Goal: Information Seeking & Learning: Learn about a topic

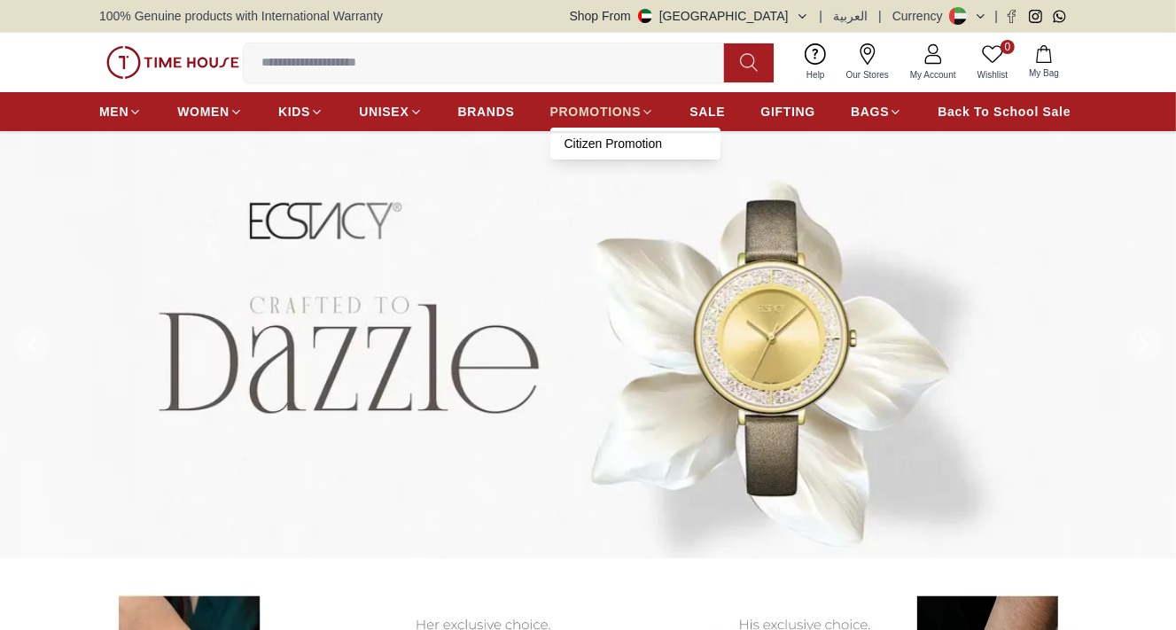
click at [630, 105] on span "PROMOTIONS" at bounding box center [595, 112] width 91 height 18
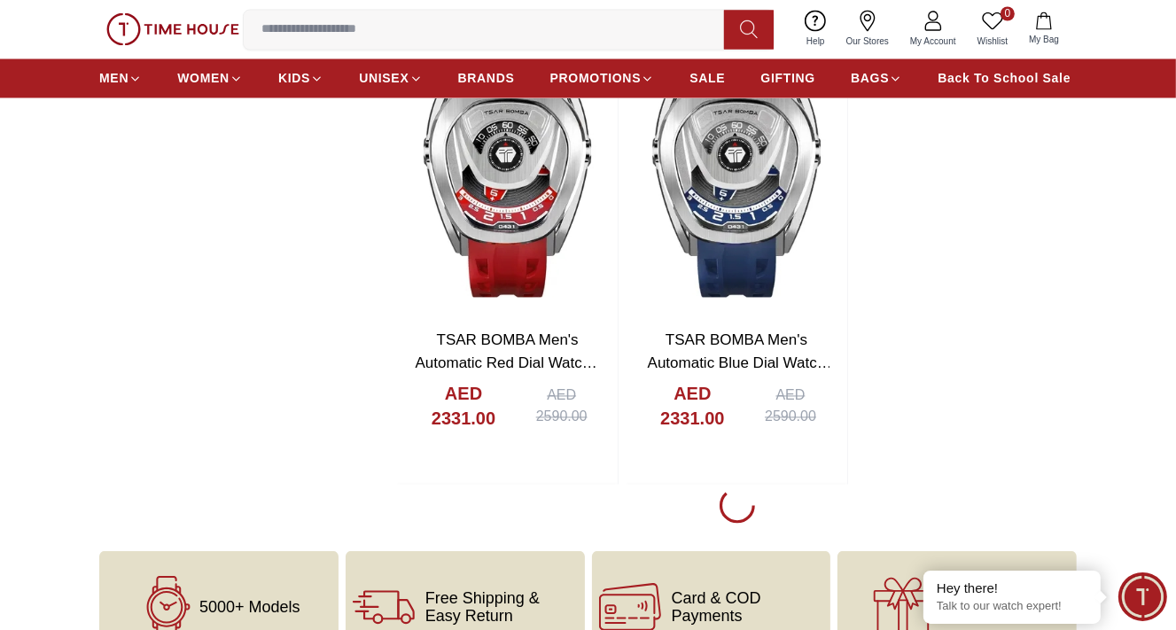
scroll to position [3072, 0]
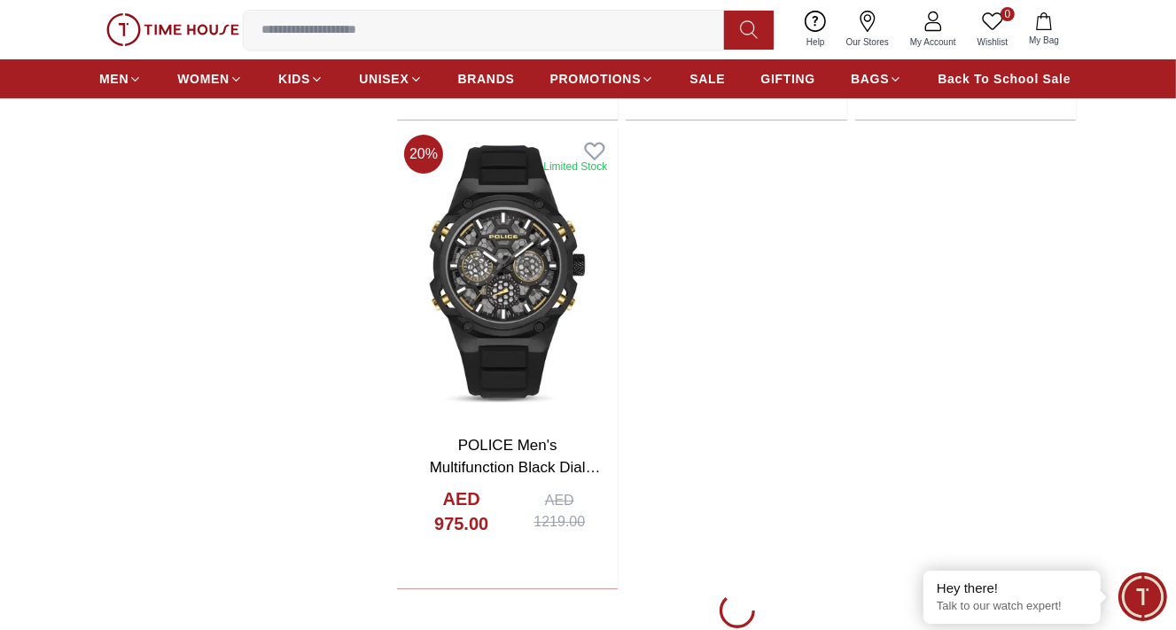
scroll to position [6263, 0]
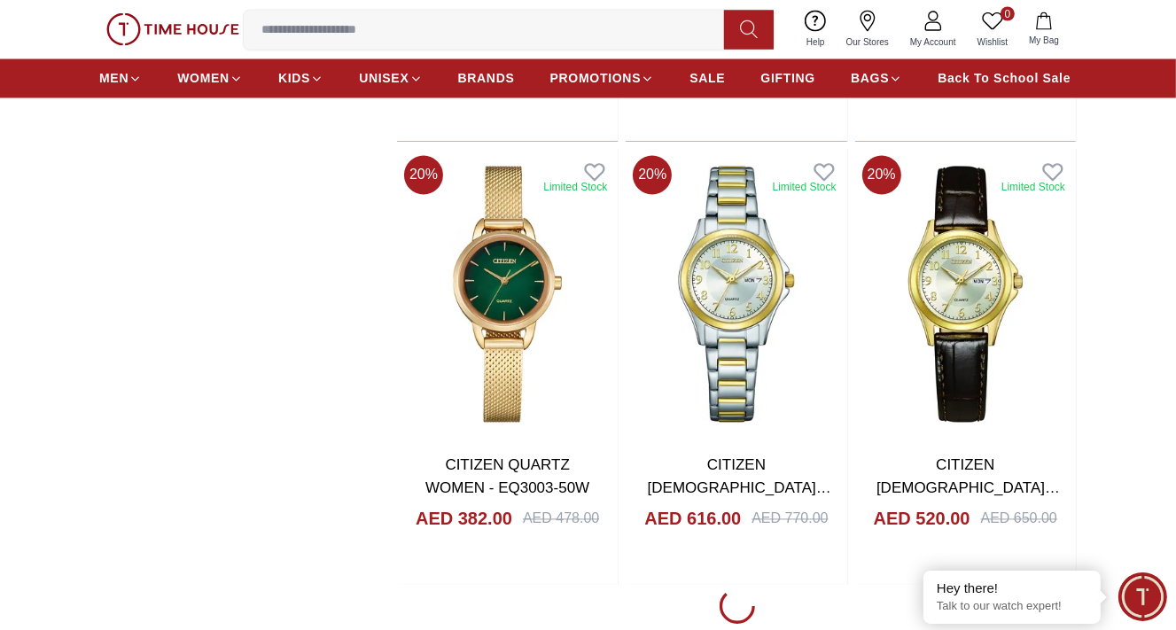
scroll to position [8982, 0]
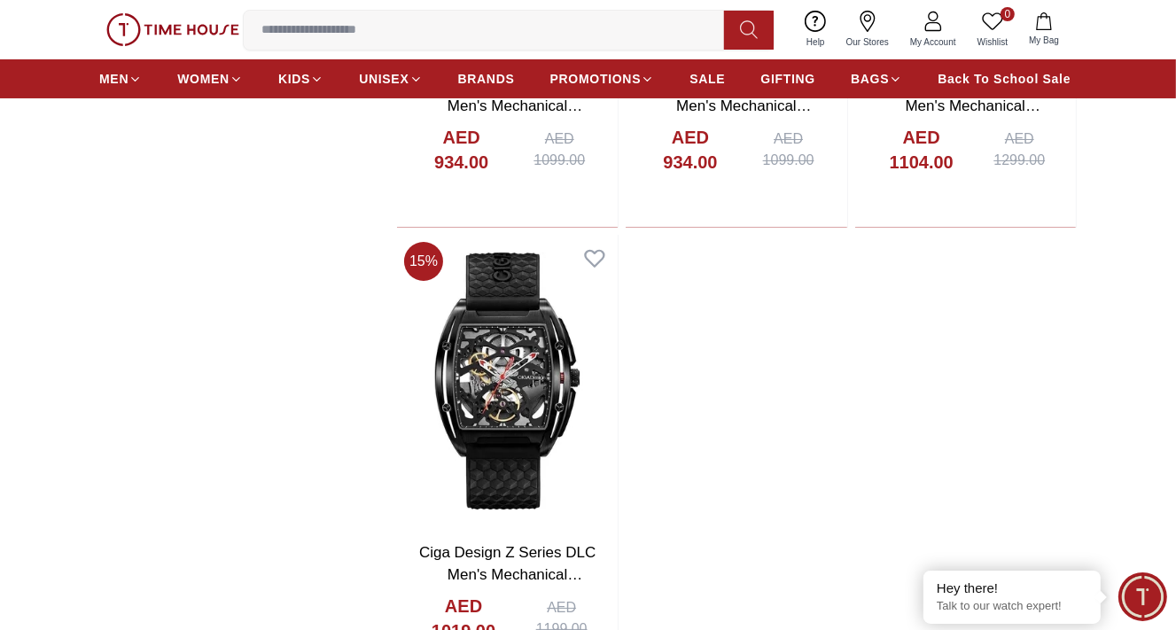
scroll to position [11937, 0]
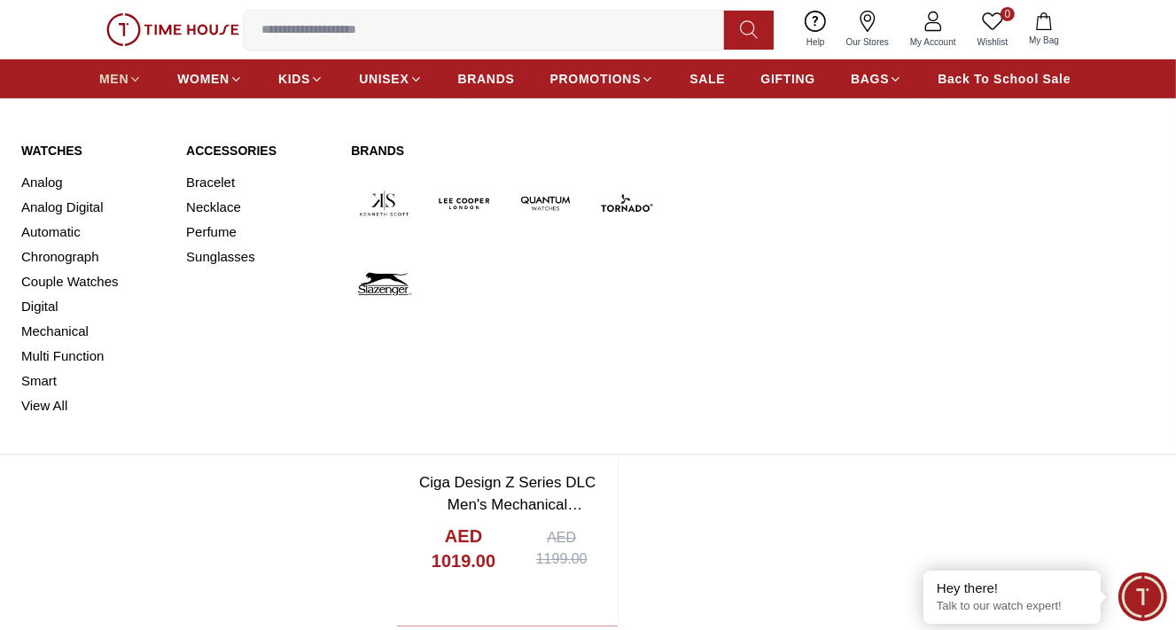
click at [107, 75] on span "MEN" at bounding box center [113, 79] width 29 height 18
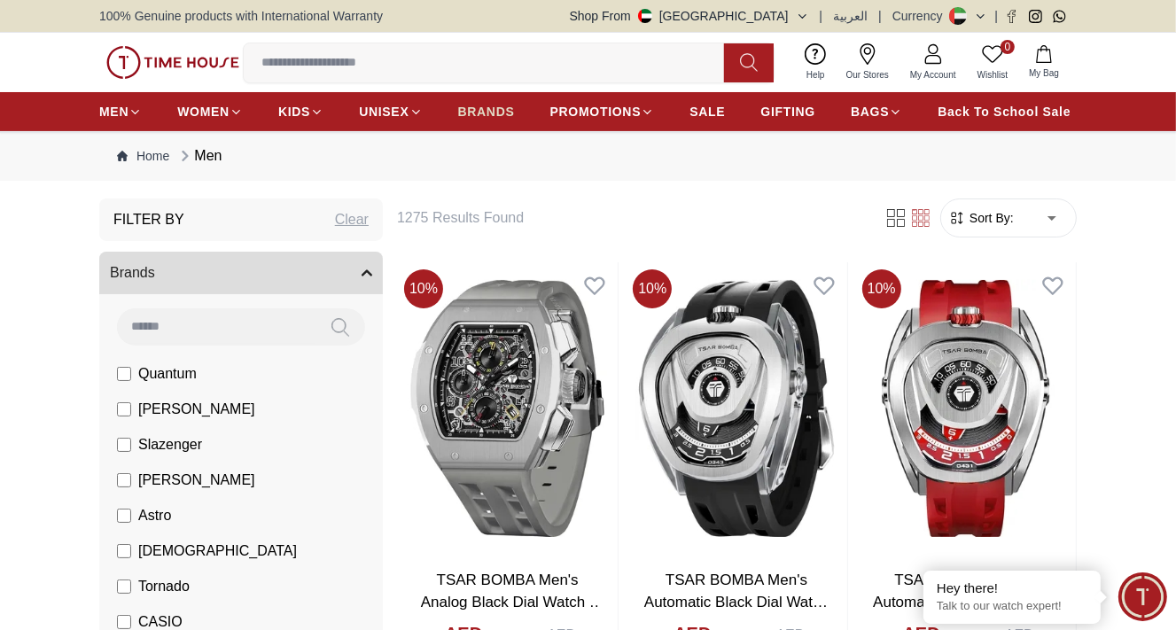
click at [512, 110] on span "BRANDS" at bounding box center [486, 112] width 57 height 18
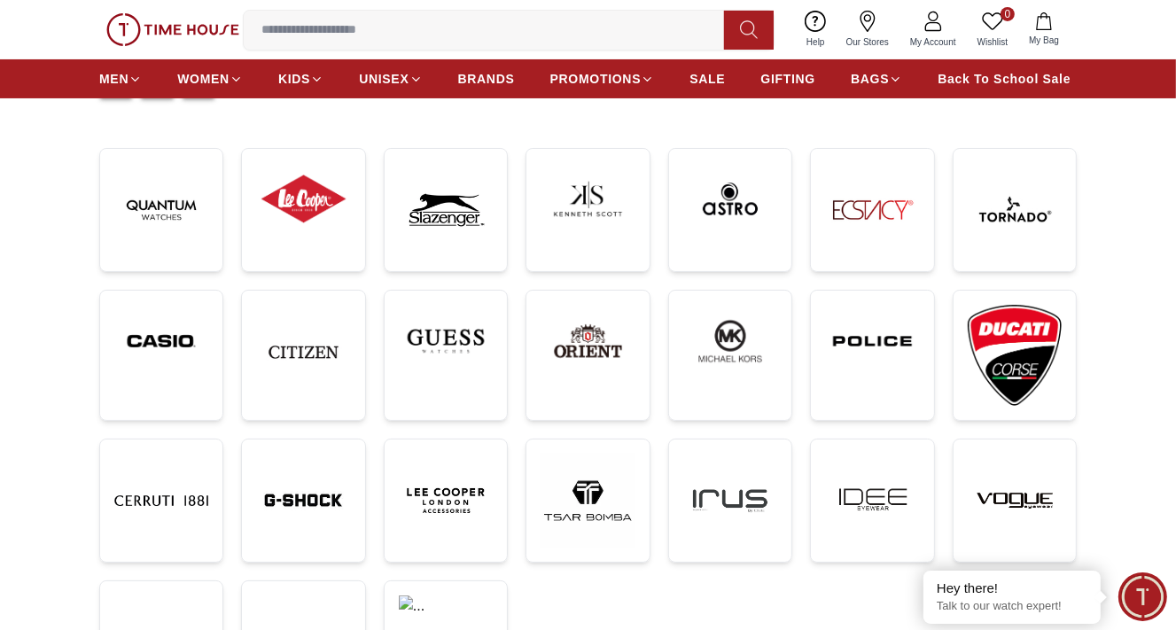
scroll to position [236, 0]
click at [174, 341] on img at bounding box center [161, 340] width 94 height 72
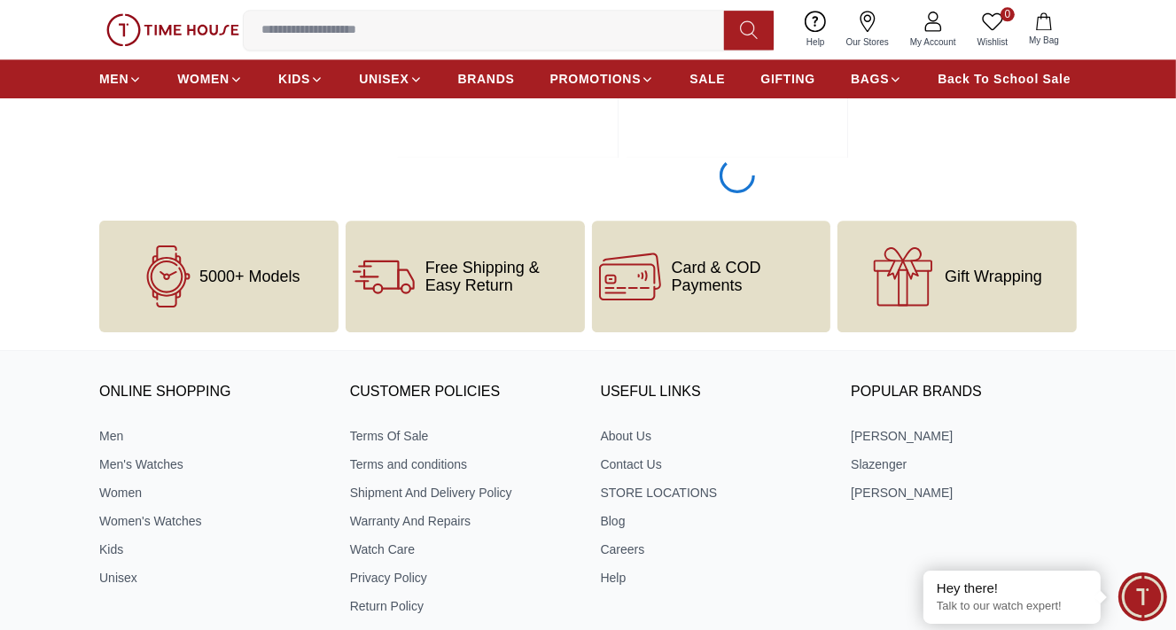
scroll to position [3546, 0]
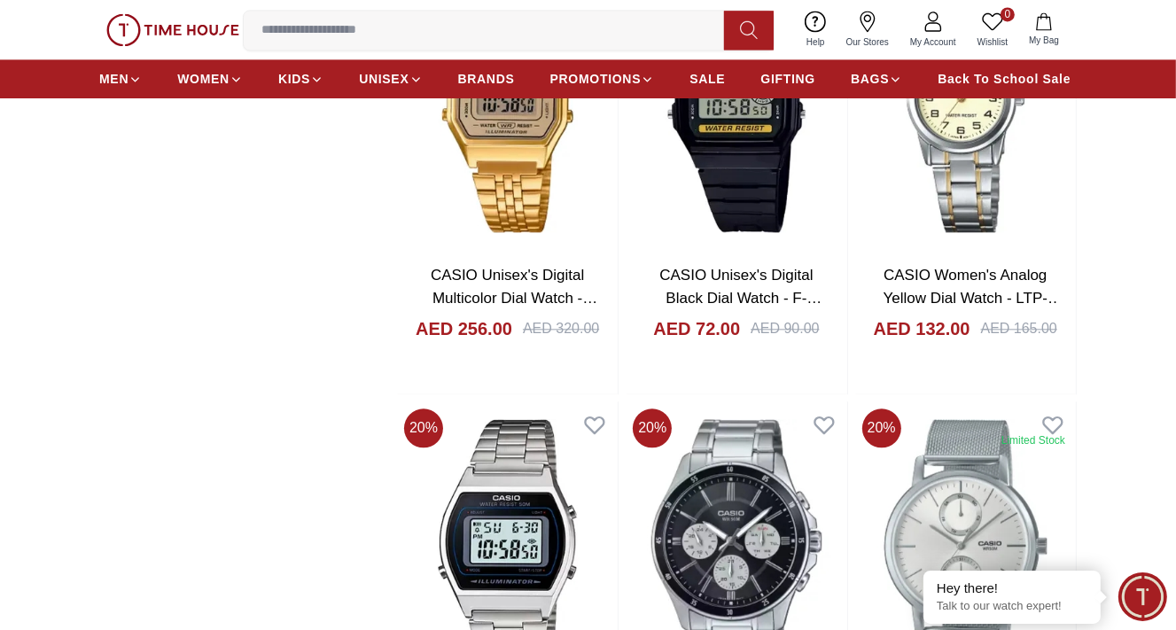
scroll to position [3428, 0]
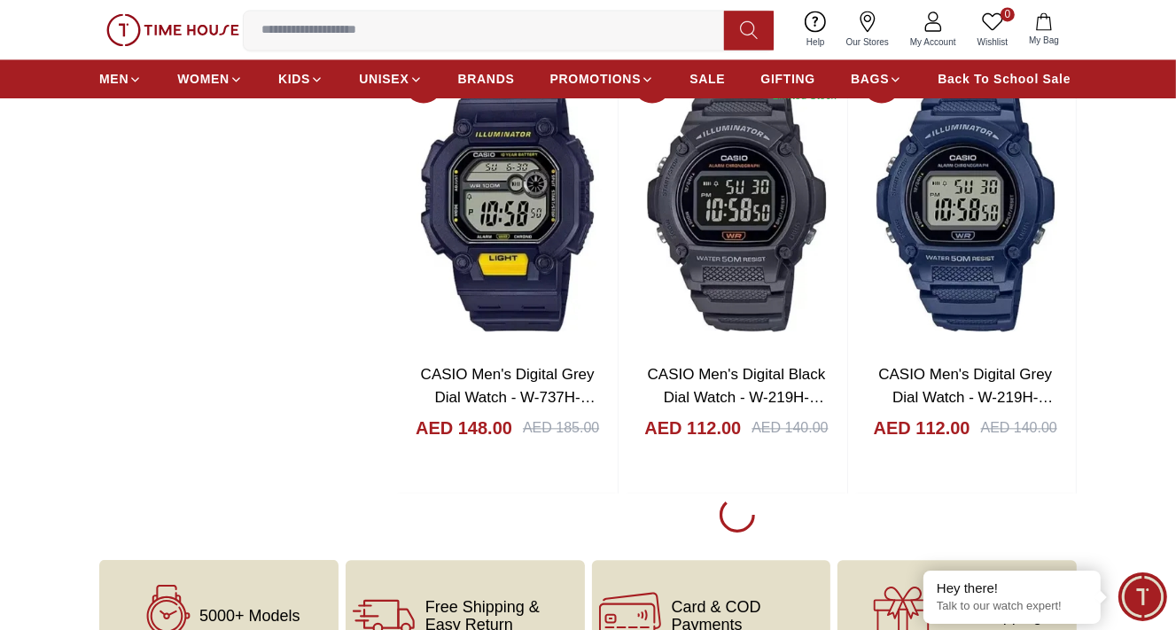
scroll to position [9573, 0]
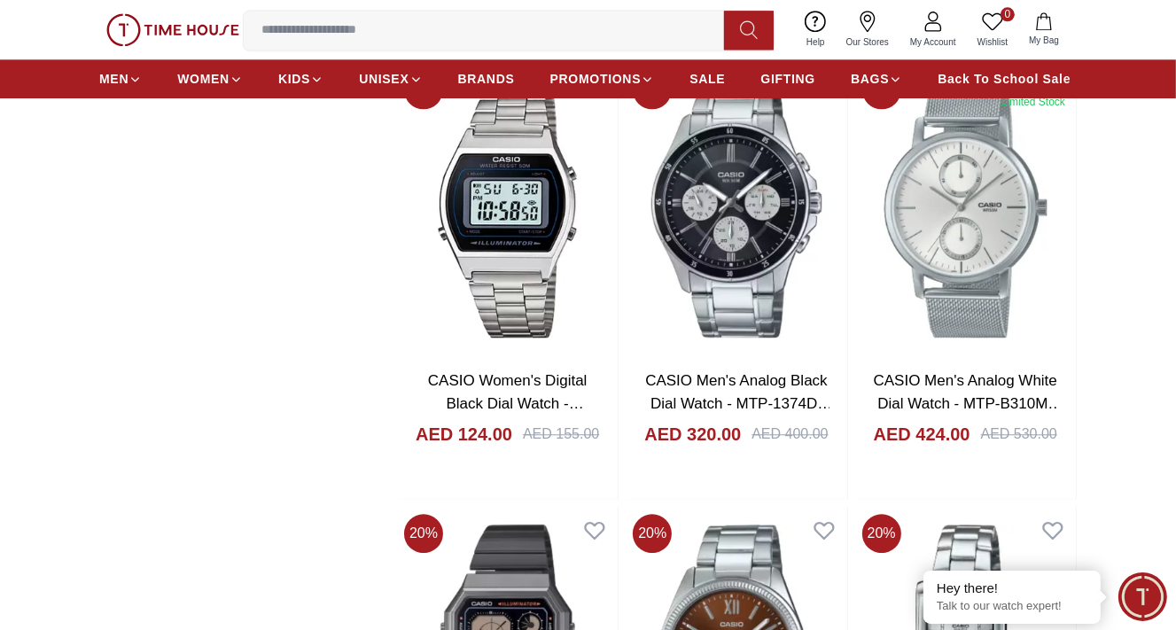
scroll to position [3782, 0]
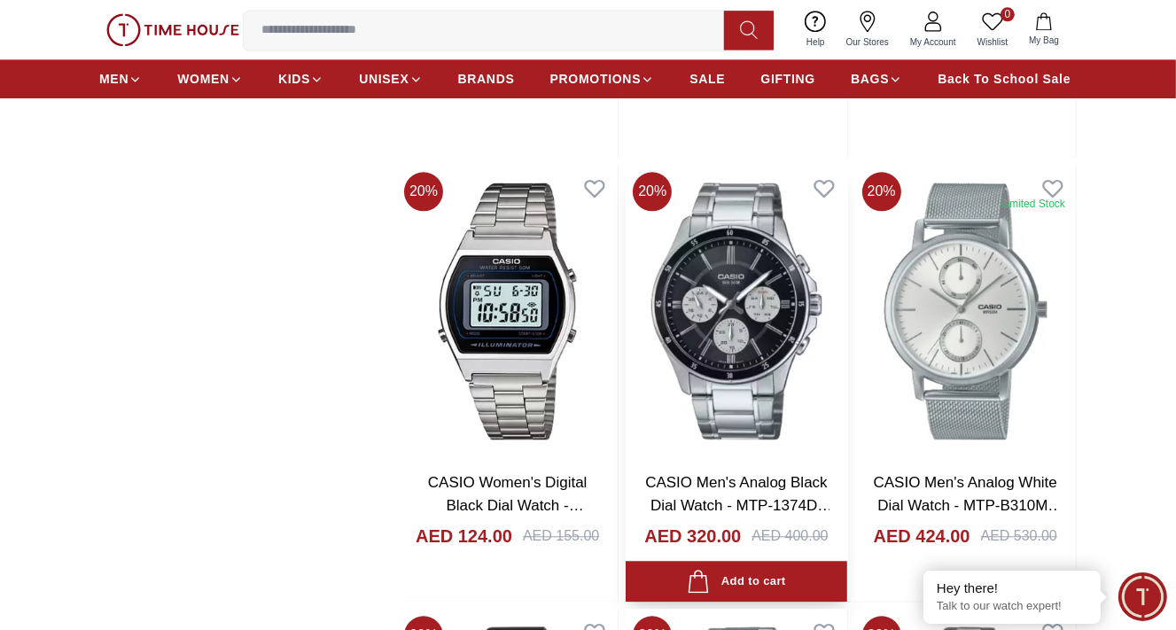
click at [743, 383] on img at bounding box center [736, 311] width 221 height 293
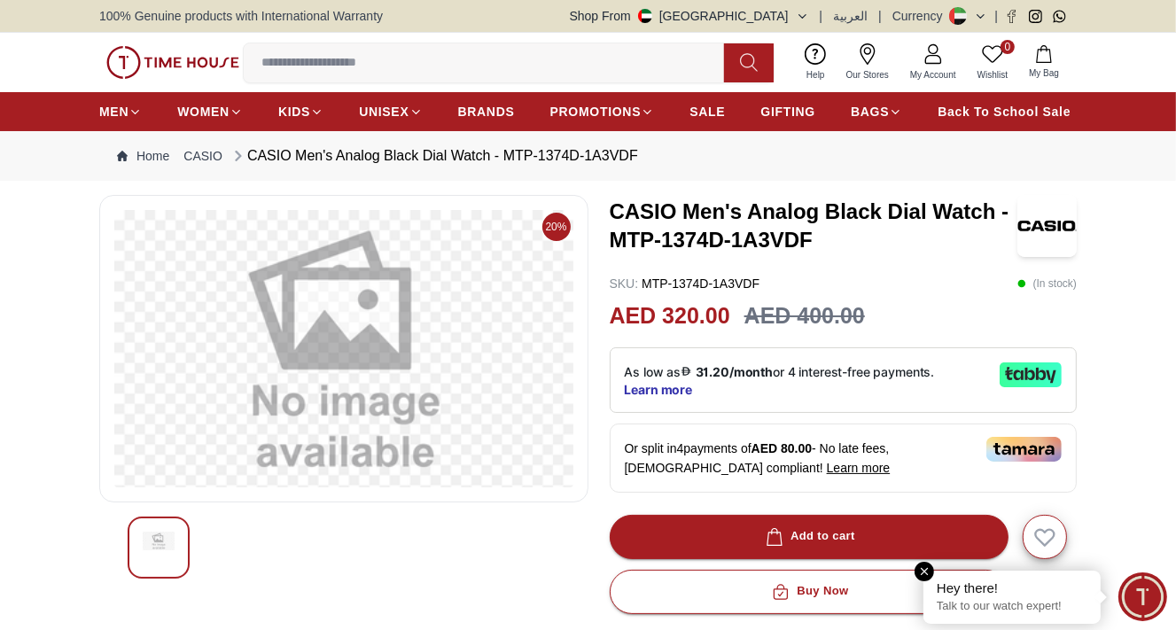
click at [920, 565] on em "Close tooltip" at bounding box center [925, 572] width 20 height 20
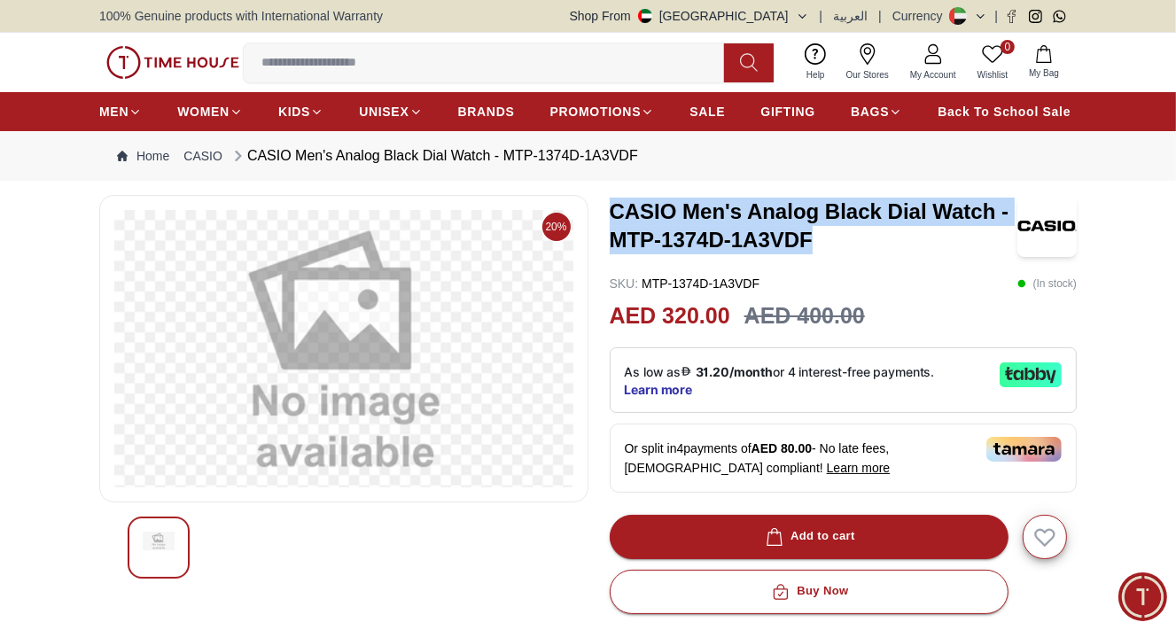
drag, startPoint x: 606, startPoint y: 205, endPoint x: 831, endPoint y: 240, distance: 227.1
click at [831, 240] on div "20% CASIO Men's Analog Black Dial Watch - MTP-1374D-1A3VDF SKU : MTP-1374D-1A3V…" at bounding box center [588, 592] width 978 height 795
copy h3 "CASIO Men's Analog Black Dial Watch - MTP-1374D-1A3VDF"
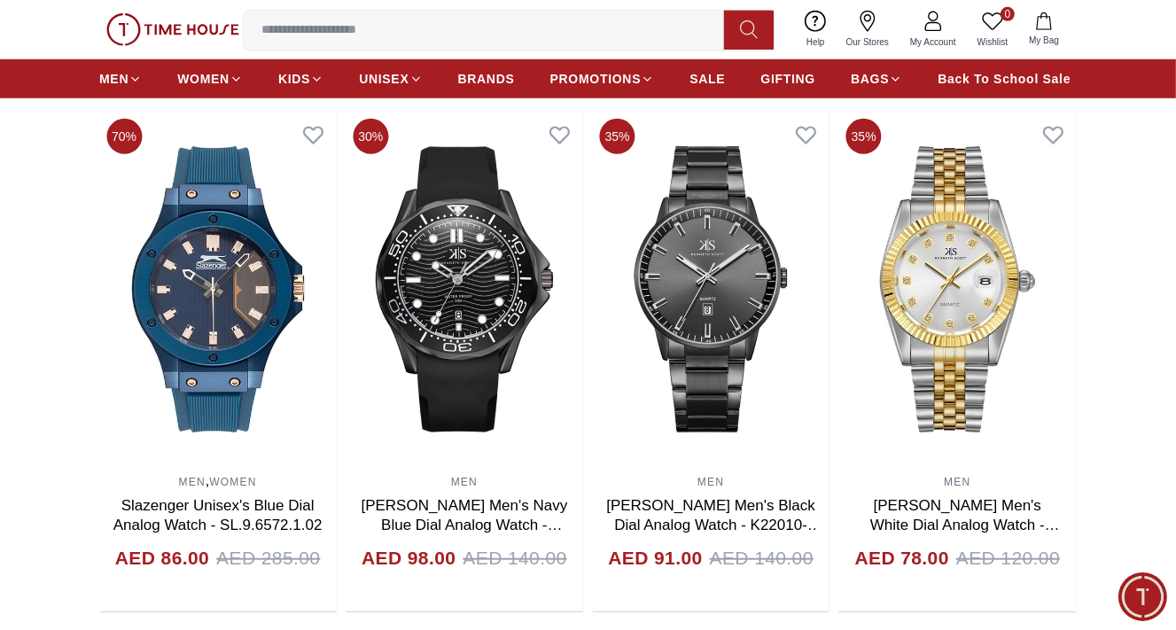
click at [126, 9] on div "0 Wishlist My Bag Help Our Stores My Account 0 Wishlist My Bag" at bounding box center [588, 29] width 978 height 59
click at [129, 20] on img at bounding box center [172, 30] width 133 height 34
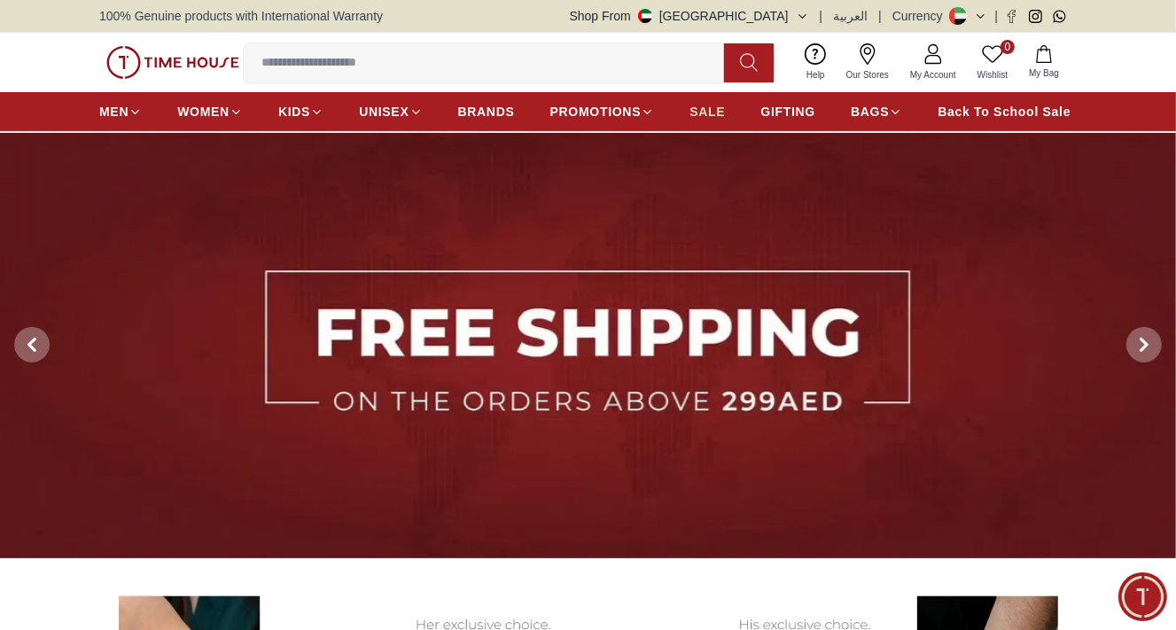
click at [715, 105] on span "SALE" at bounding box center [707, 112] width 35 height 18
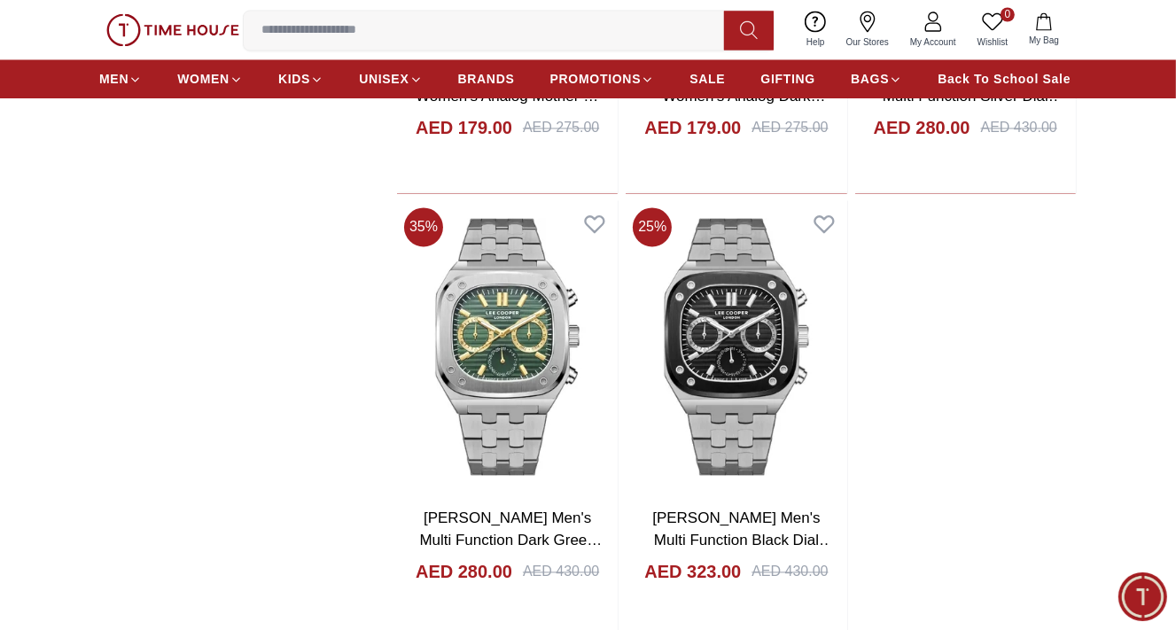
scroll to position [3191, 0]
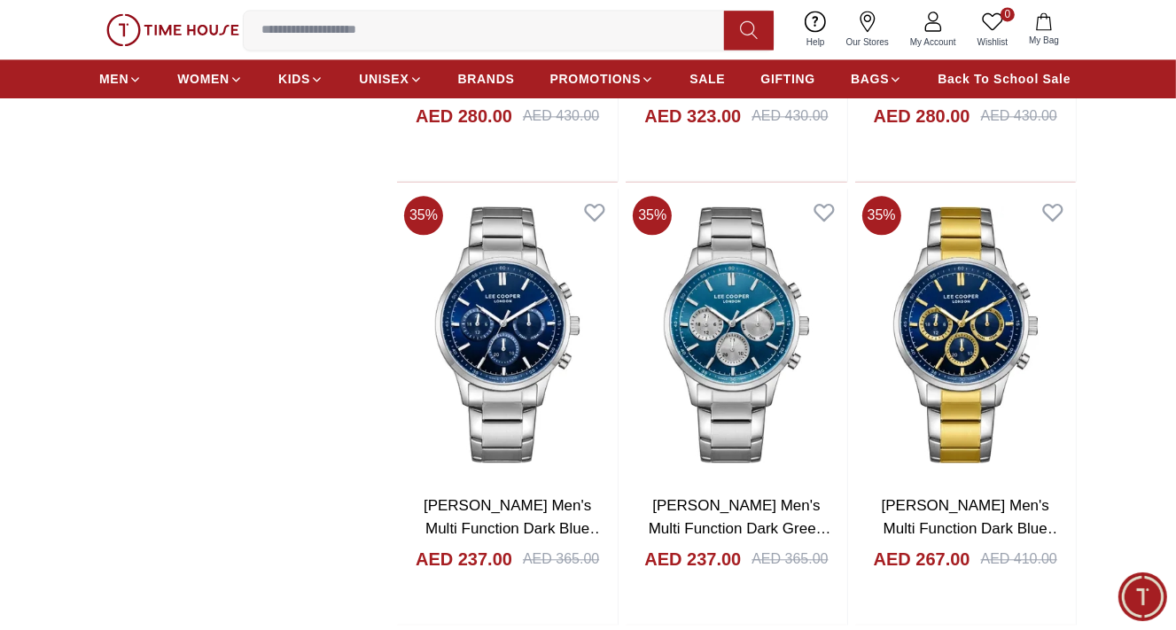
scroll to position [3664, 0]
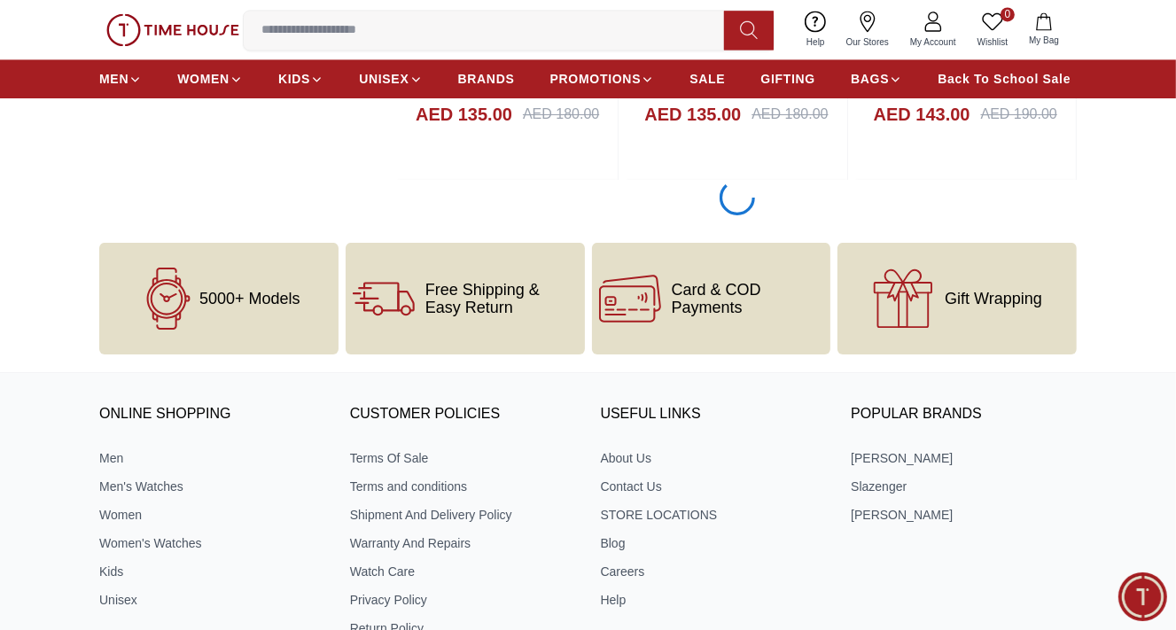
scroll to position [9100, 0]
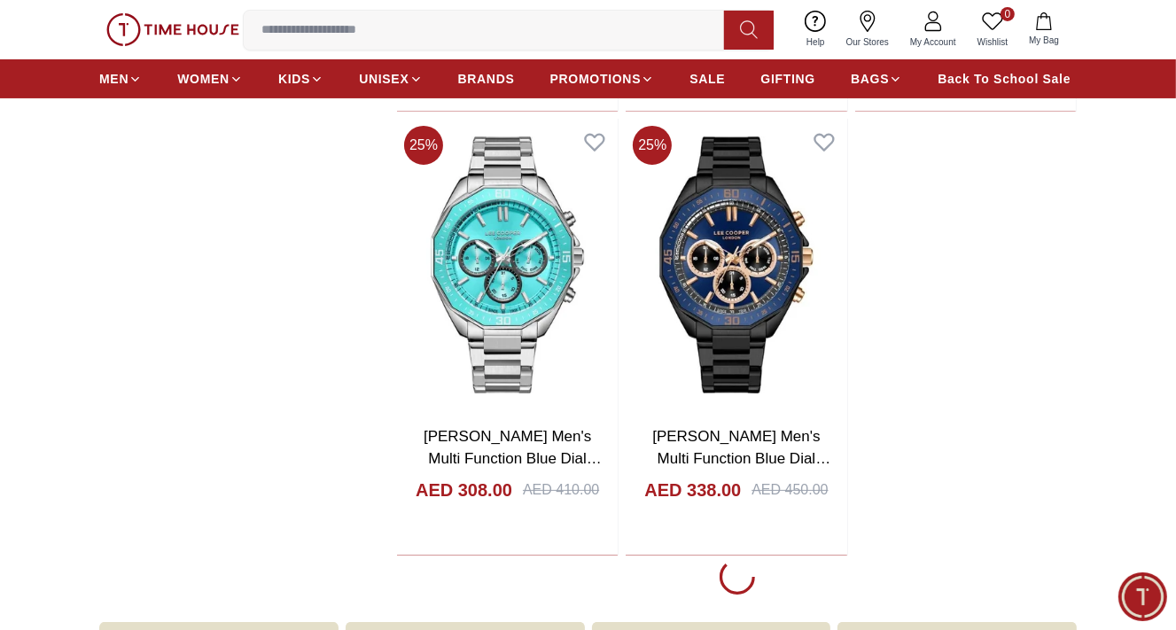
scroll to position [12173, 0]
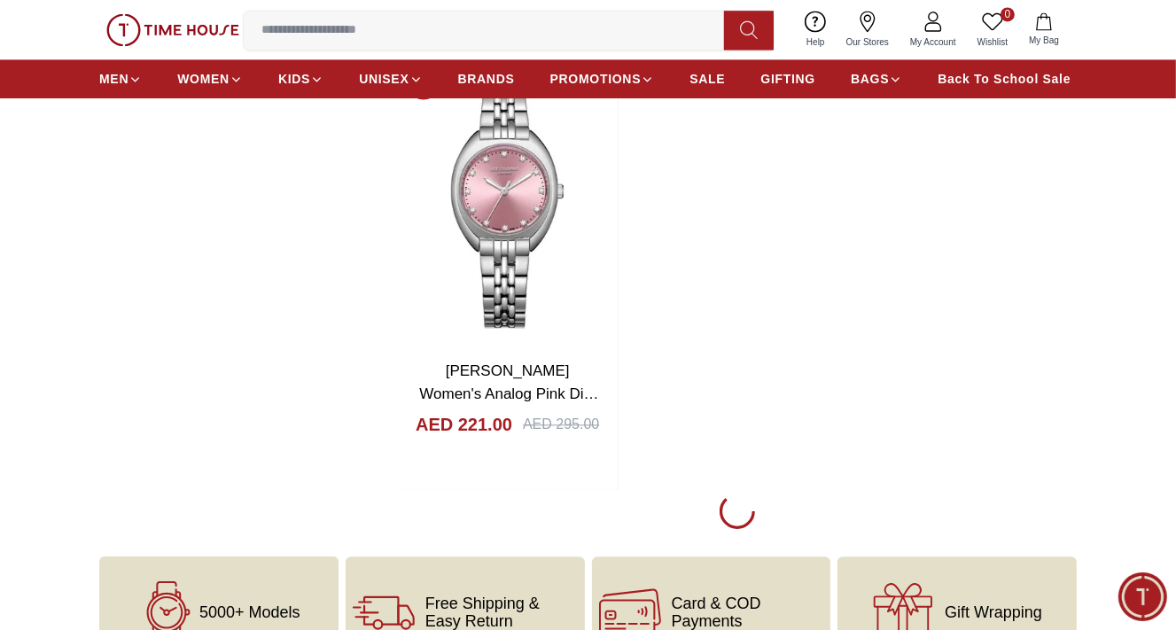
scroll to position [15482, 0]
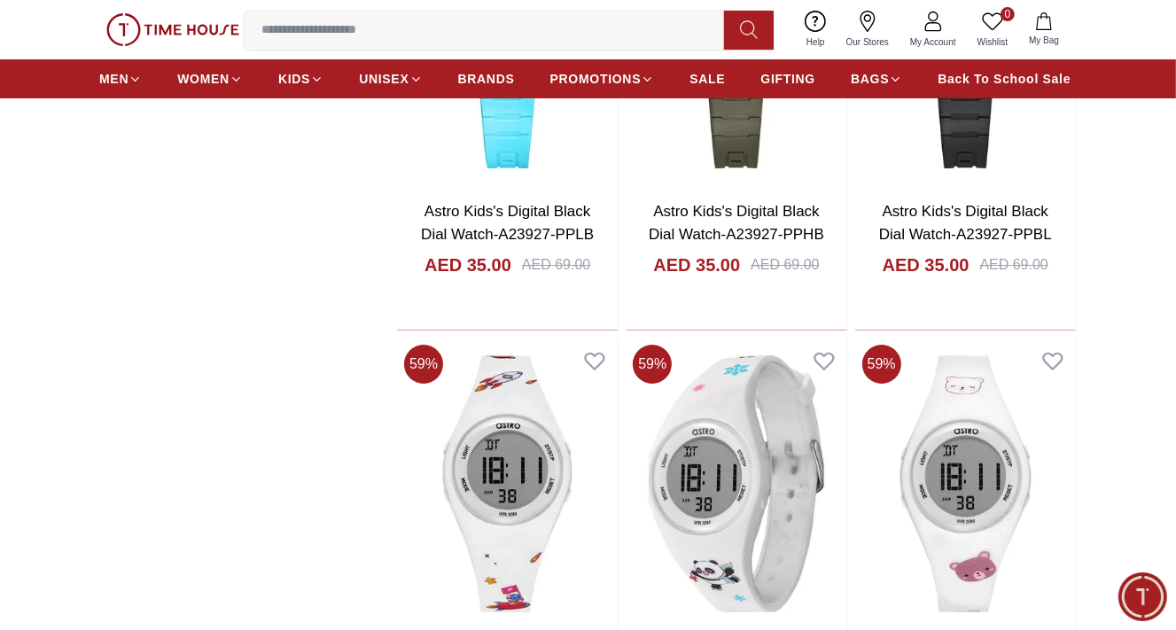
scroll to position [17255, 0]
